Goal: Task Accomplishment & Management: Manage account settings

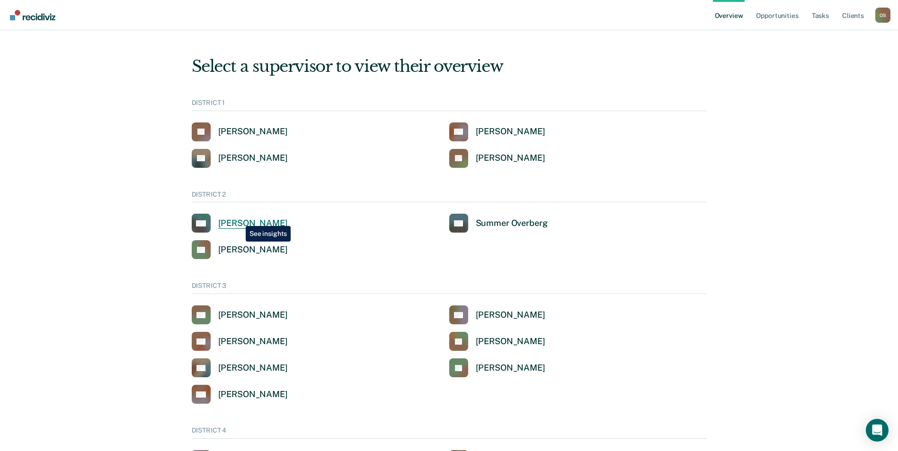
click at [238, 219] on div "[PERSON_NAME]" at bounding box center [253, 223] width 70 height 11
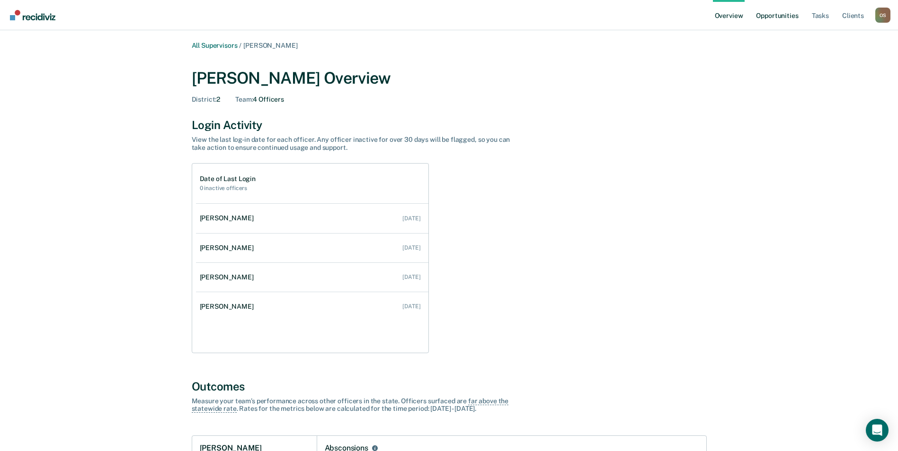
click at [783, 11] on link "Opportunities" at bounding box center [777, 15] width 46 height 30
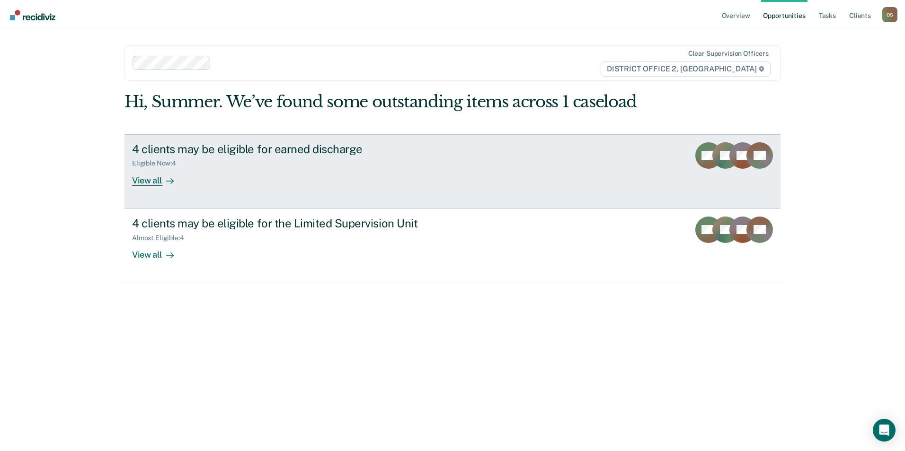
click at [279, 149] on div "4 clients may be eligible for earned discharge" at bounding box center [298, 149] width 332 height 14
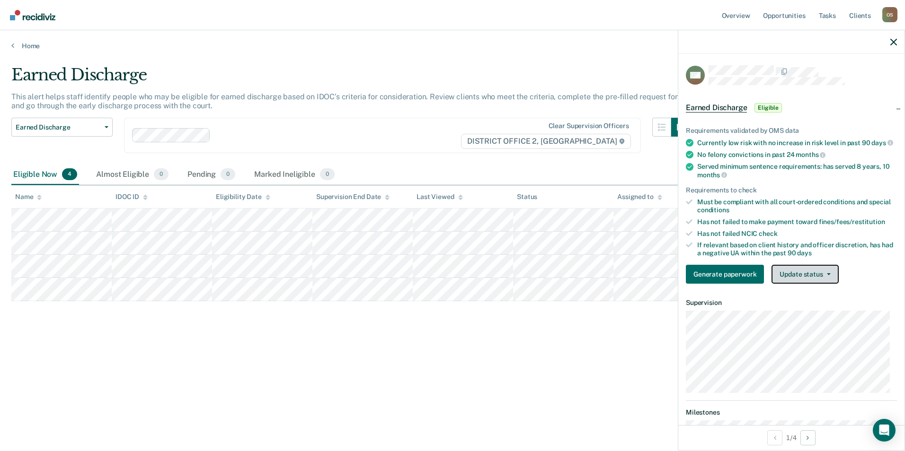
click at [816, 281] on button "Update status" at bounding box center [804, 274] width 67 height 19
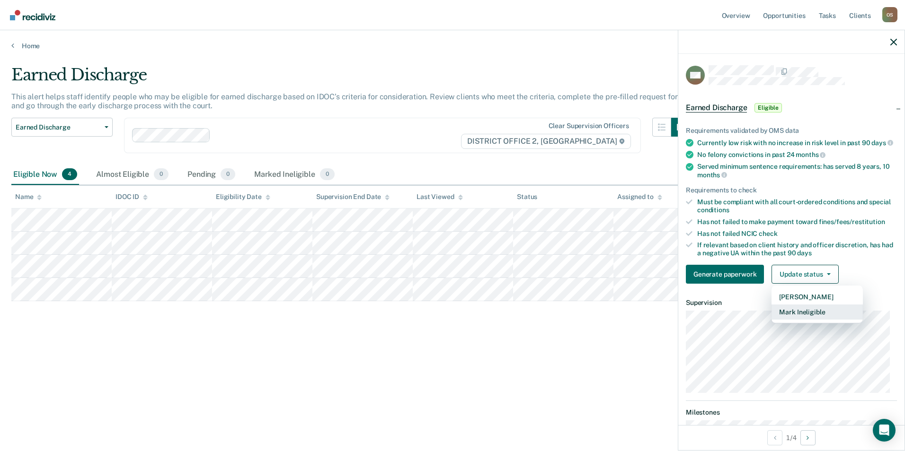
click at [808, 320] on button "Mark Ineligible" at bounding box center [816, 312] width 91 height 15
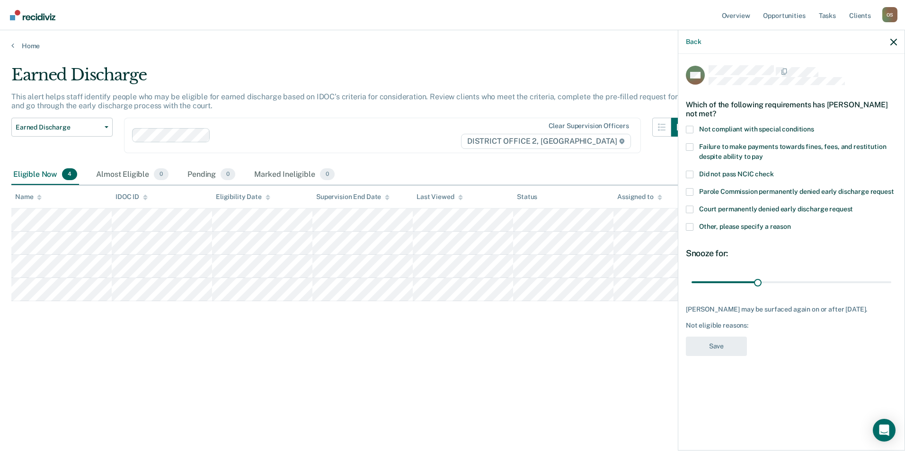
click at [690, 144] on span at bounding box center [690, 147] width 8 height 8
click at [763, 153] on input "Failure to make payments towards fines, fees, and restitution despite ability t…" at bounding box center [763, 153] width 0 height 0
click at [708, 346] on button "Save" at bounding box center [716, 346] width 61 height 19
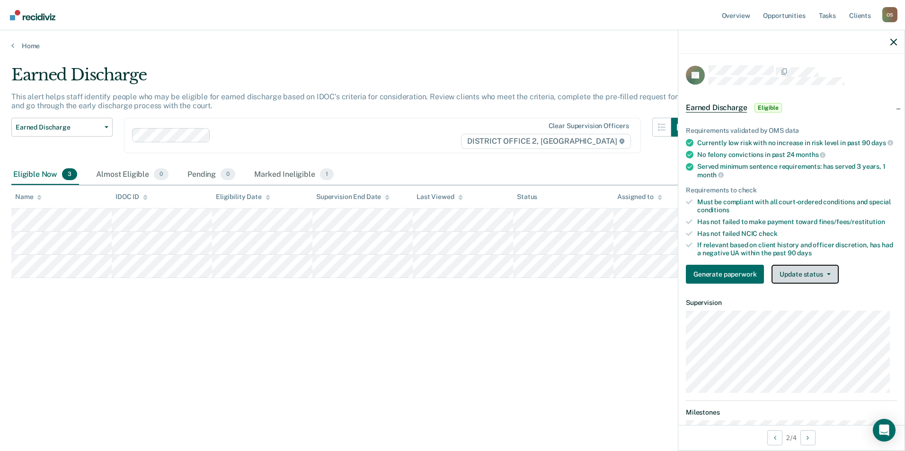
click at [799, 278] on button "Update status" at bounding box center [804, 274] width 67 height 19
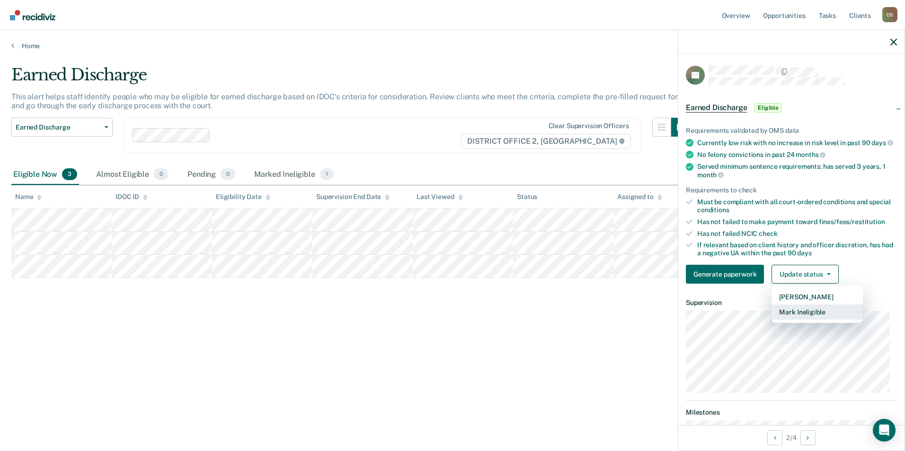
click at [800, 318] on button "Mark Ineligible" at bounding box center [816, 312] width 91 height 15
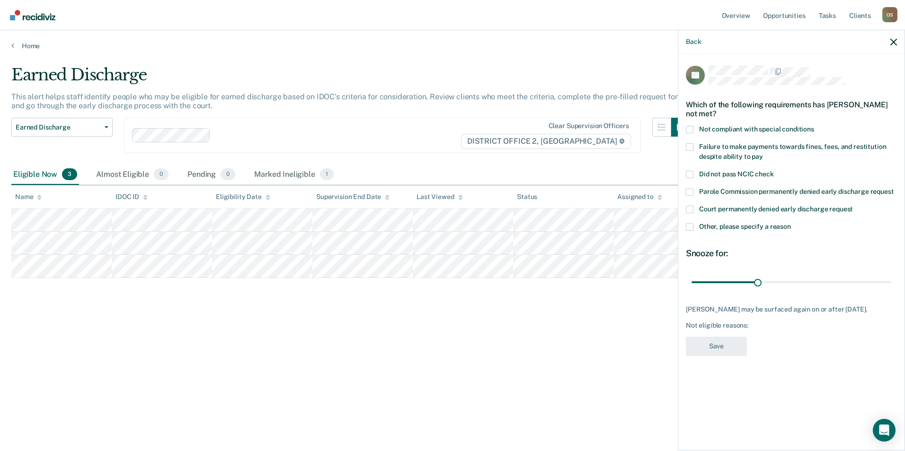
click at [688, 226] on span at bounding box center [690, 227] width 8 height 8
click at [791, 223] on input "Other, please specify a reason" at bounding box center [791, 223] width 0 height 0
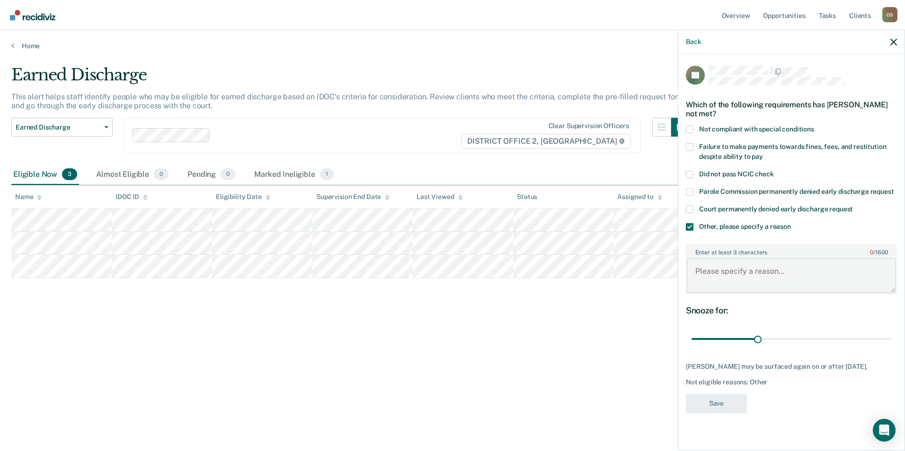
click at [710, 271] on textarea "Enter at least 3 characters 0 / 1600" at bounding box center [791, 275] width 209 height 35
type textarea "Active NCO"
click at [714, 403] on button "Save" at bounding box center [716, 403] width 61 height 19
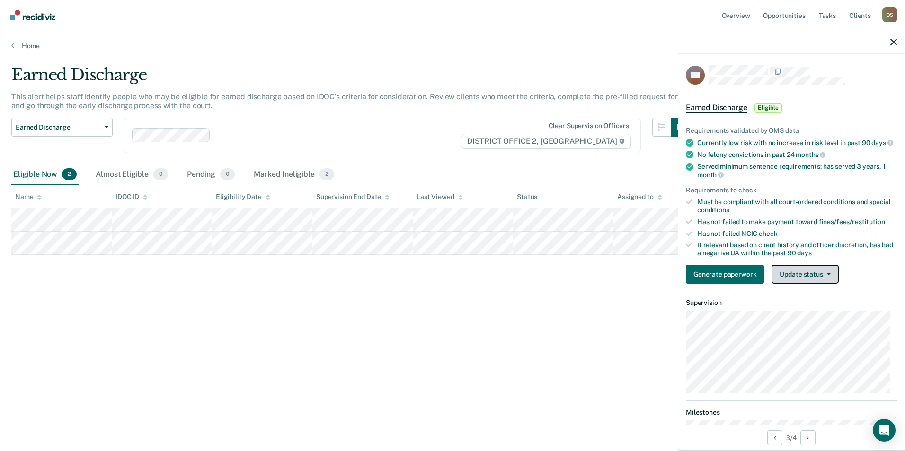
click at [814, 282] on button "Update status" at bounding box center [804, 274] width 67 height 19
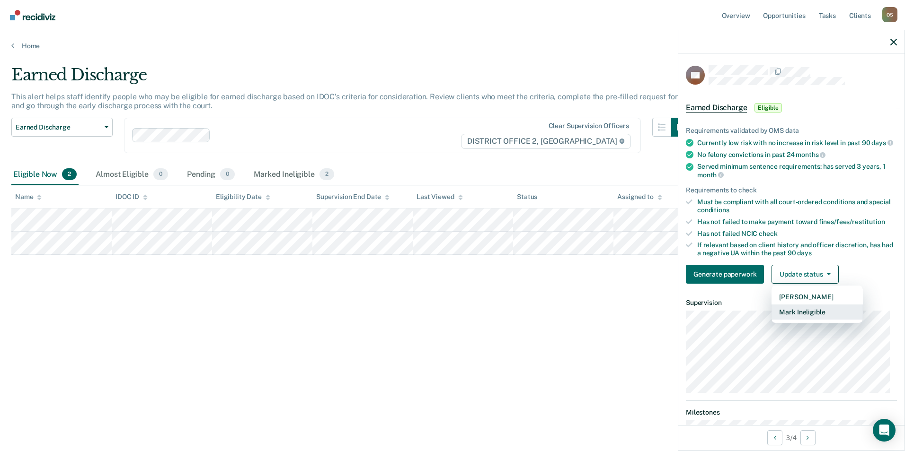
click at [798, 318] on button "Mark Ineligible" at bounding box center [816, 312] width 91 height 15
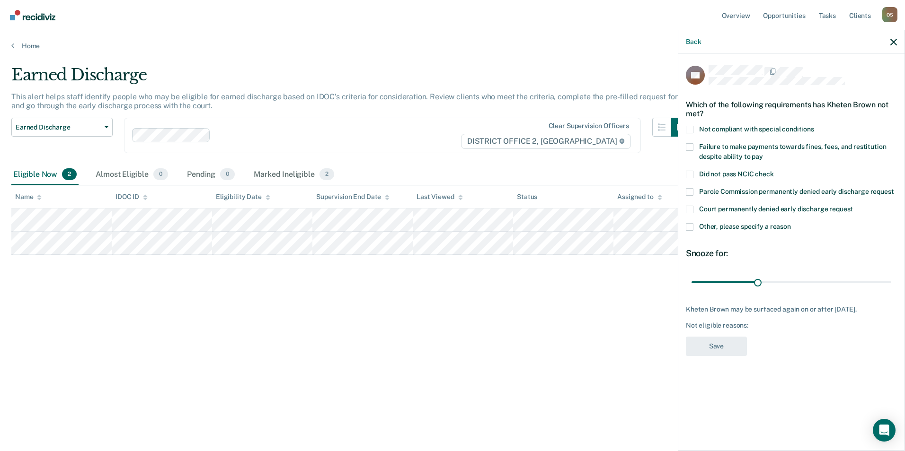
click at [690, 144] on span at bounding box center [690, 147] width 8 height 8
click at [763, 153] on input "Failure to make payments towards fines, fees, and restitution despite ability t…" at bounding box center [763, 153] width 0 height 0
click at [706, 345] on button "Save" at bounding box center [716, 346] width 61 height 19
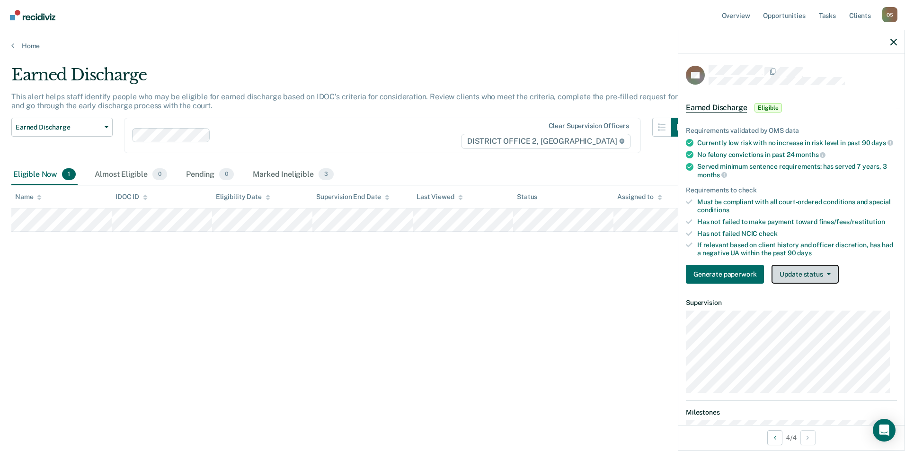
click at [792, 278] on button "Update status" at bounding box center [804, 274] width 67 height 19
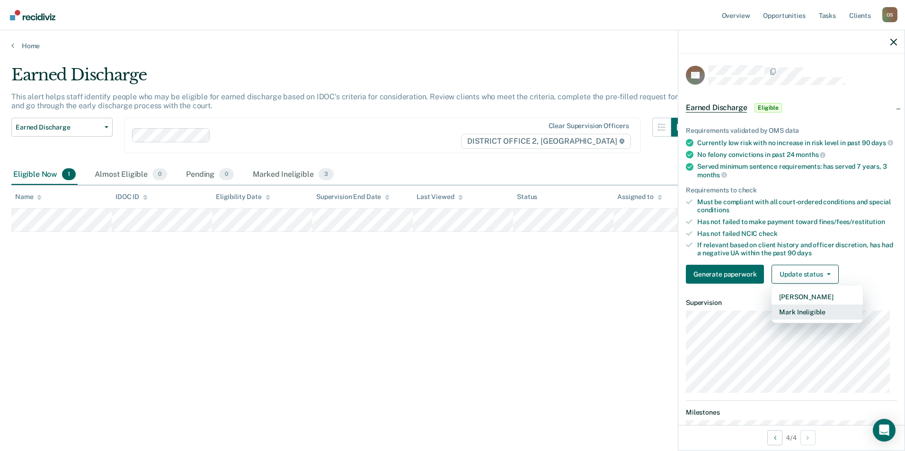
click at [786, 317] on button "Mark Ineligible" at bounding box center [816, 312] width 91 height 15
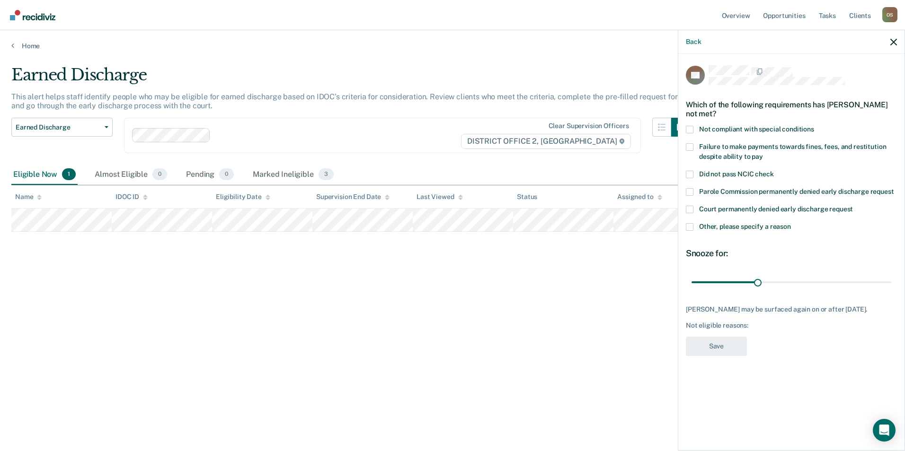
click at [689, 143] on span at bounding box center [690, 147] width 8 height 8
click at [763, 153] on input "Failure to make payments towards fines, fees, and restitution despite ability t…" at bounding box center [763, 153] width 0 height 0
click at [713, 337] on button "Save" at bounding box center [716, 346] width 61 height 19
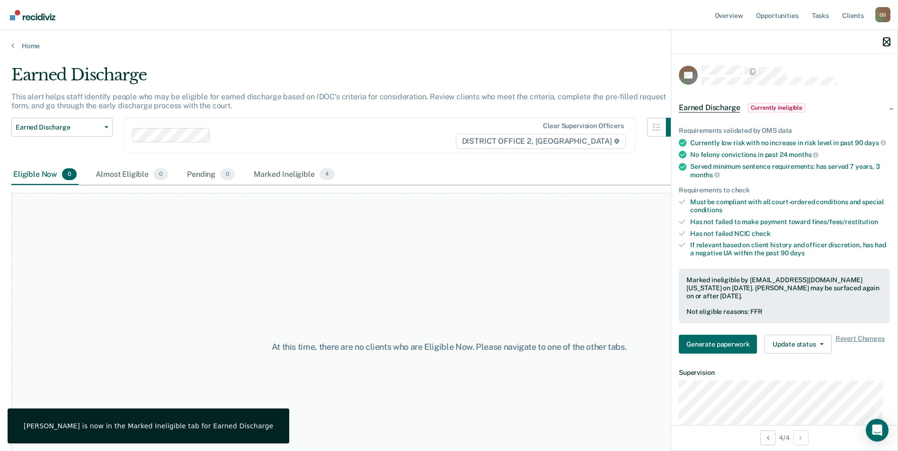
click at [885, 41] on icon "button" at bounding box center [886, 42] width 7 height 7
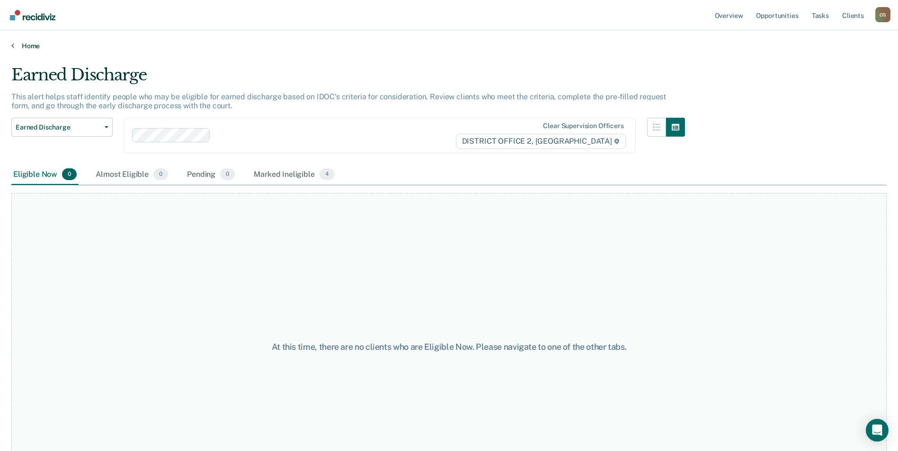
click at [37, 44] on link "Home" at bounding box center [448, 46] width 875 height 9
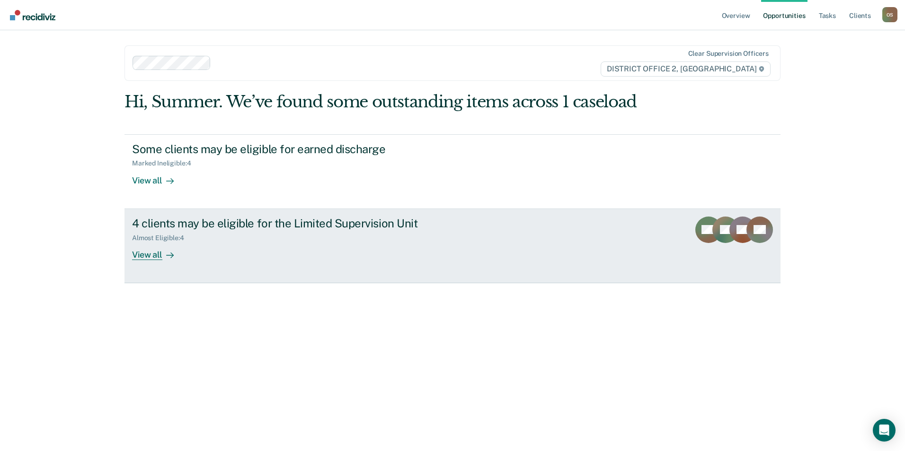
click at [372, 225] on div "4 clients may be eligible for the Limited Supervision Unit" at bounding box center [298, 224] width 332 height 14
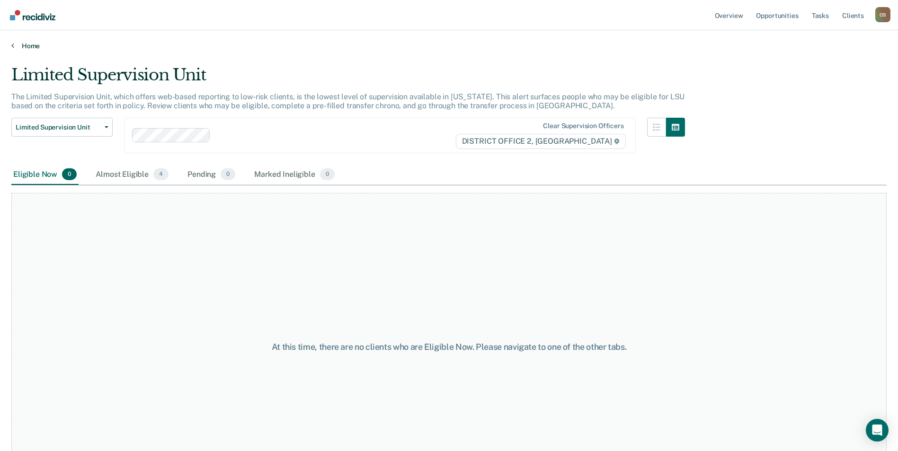
click at [15, 43] on link "Home" at bounding box center [448, 46] width 875 height 9
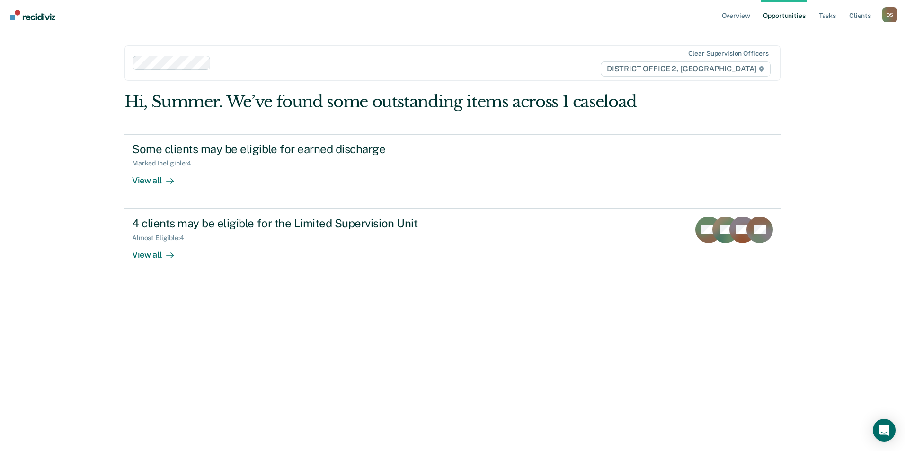
click at [794, 14] on link "Opportunities" at bounding box center [784, 15] width 46 height 30
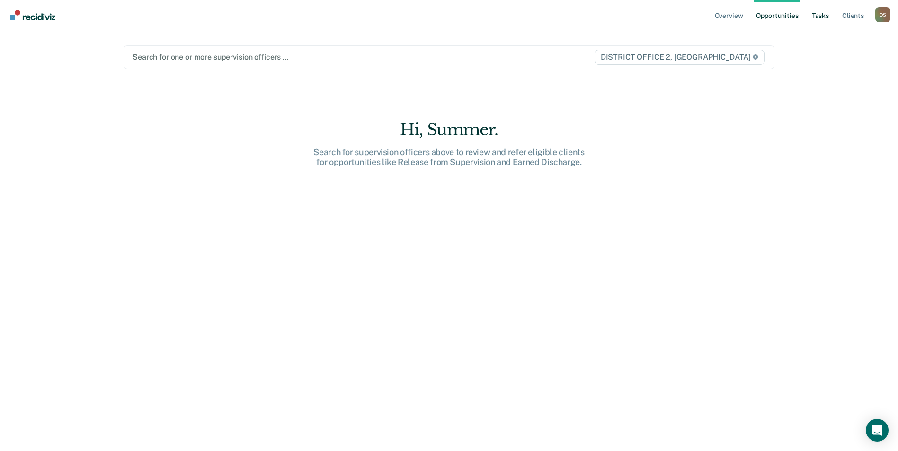
click at [820, 17] on link "Tasks" at bounding box center [820, 15] width 21 height 30
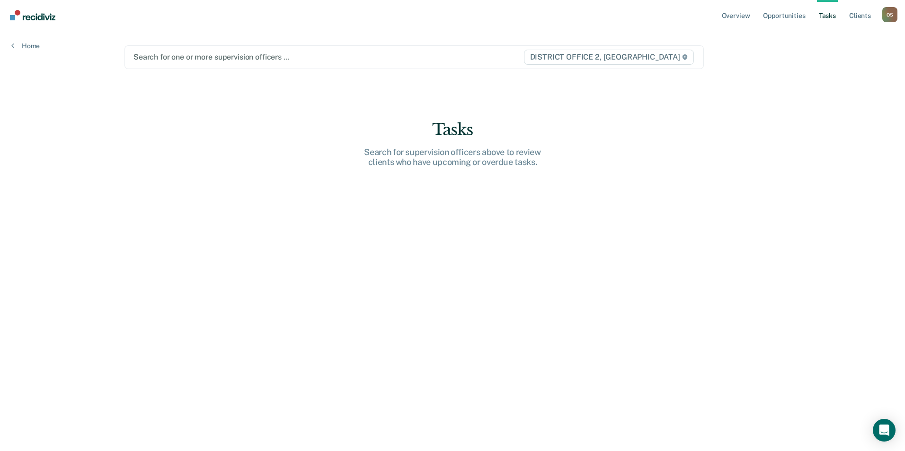
click at [168, 54] on div at bounding box center [327, 57] width 389 height 11
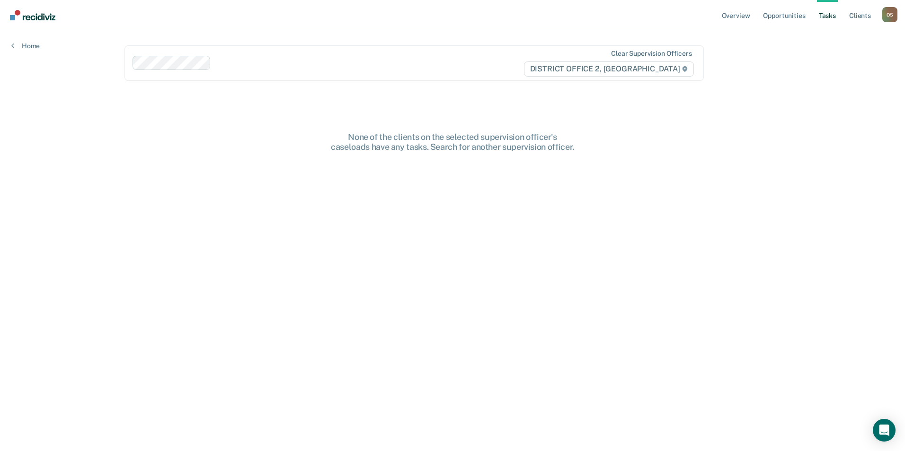
click at [824, 14] on link "Tasks" at bounding box center [827, 15] width 21 height 30
click at [861, 15] on link "Client s" at bounding box center [860, 15] width 26 height 30
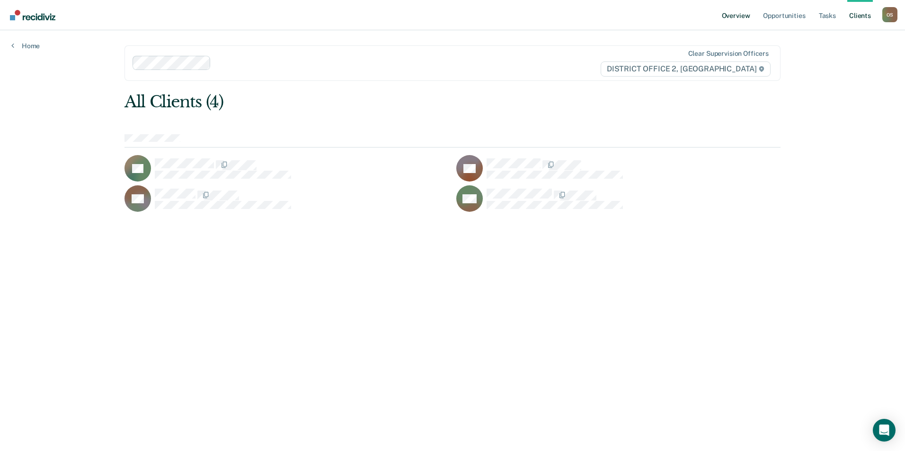
click at [726, 13] on link "Overview" at bounding box center [736, 15] width 32 height 30
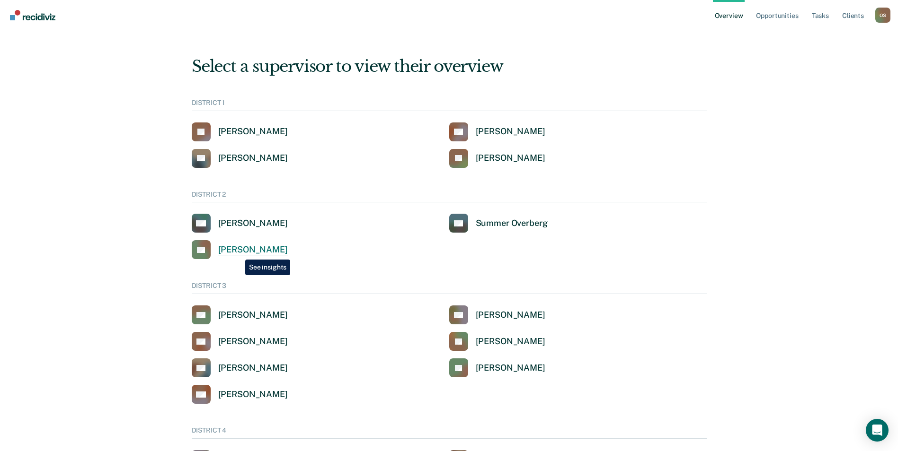
click at [238, 253] on div "[PERSON_NAME]" at bounding box center [253, 250] width 70 height 11
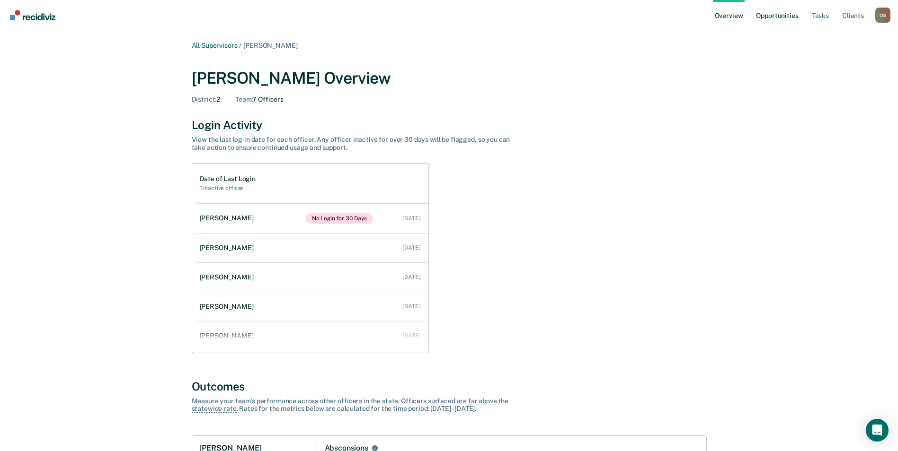
click at [776, 15] on link "Opportunities" at bounding box center [777, 15] width 46 height 30
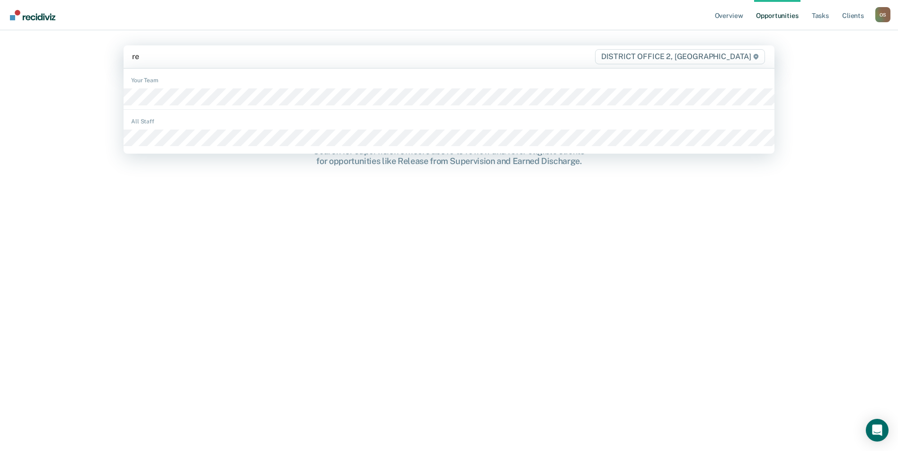
type input "ree"
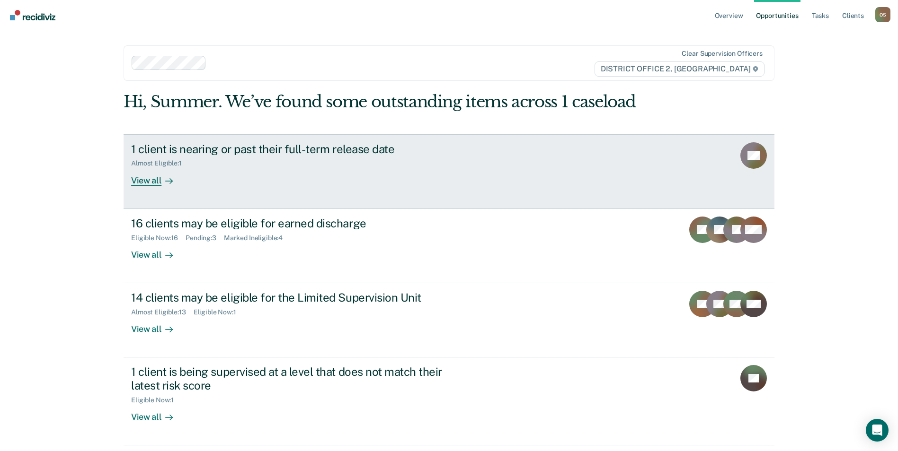
click at [690, 177] on link "1 client is nearing or past their full-term release date Almost Eligible : 1 Vi…" at bounding box center [448, 171] width 651 height 75
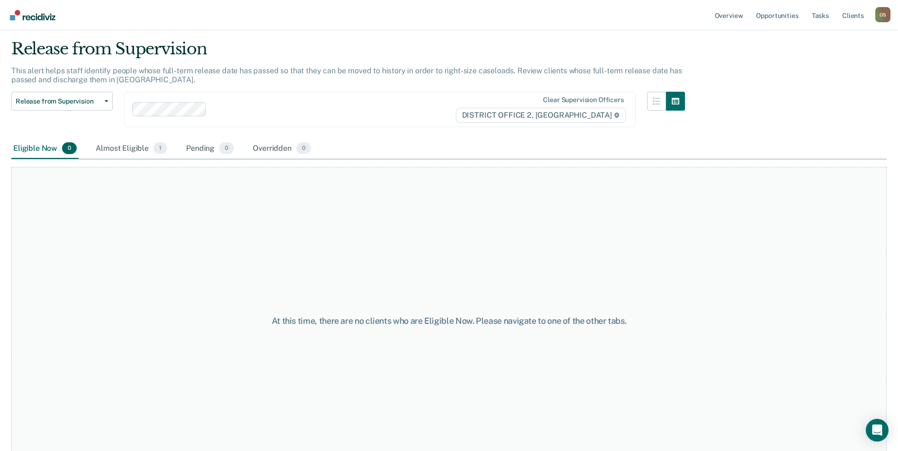
scroll to position [49, 0]
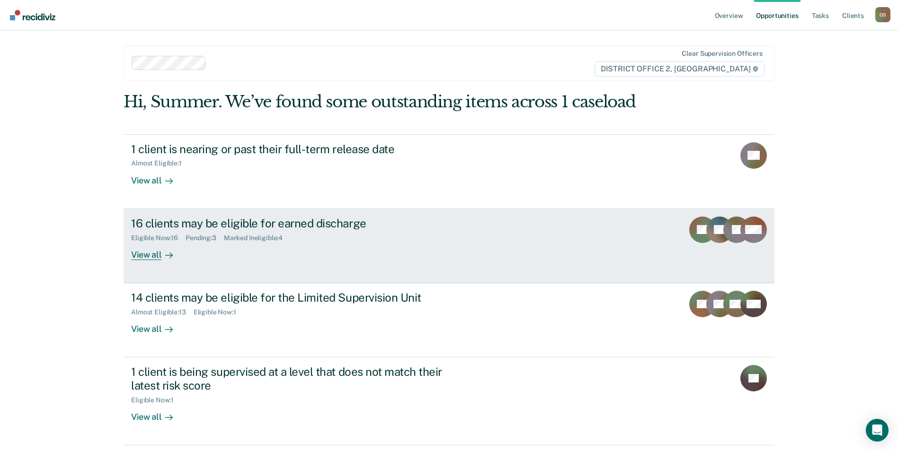
click at [336, 239] on div "Eligible Now : 16 Pending : 3 Marked Ineligible : 4" at bounding box center [297, 236] width 332 height 12
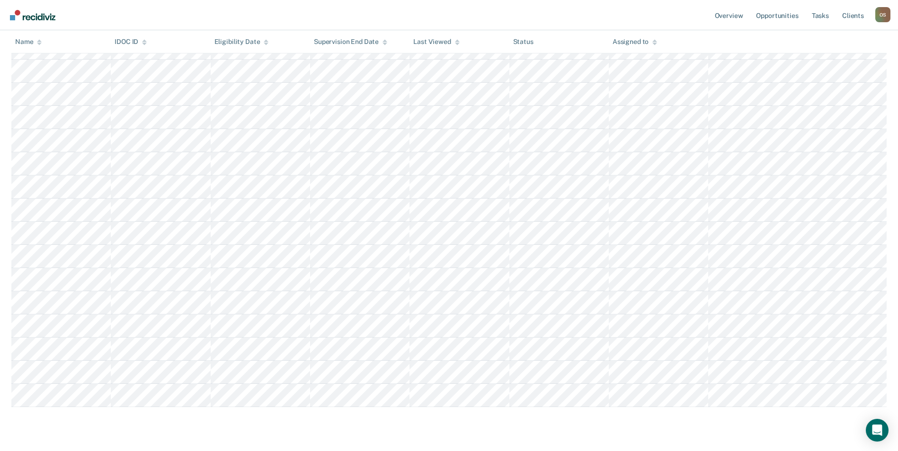
scroll to position [189, 0]
